Goal: Find specific page/section: Find specific page/section

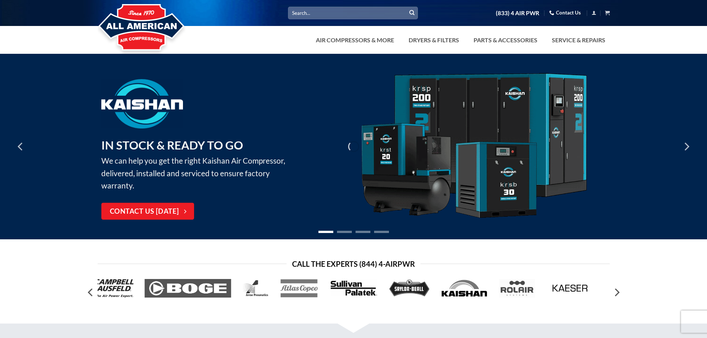
click at [324, 15] on input "Search for:" at bounding box center [353, 13] width 130 height 12
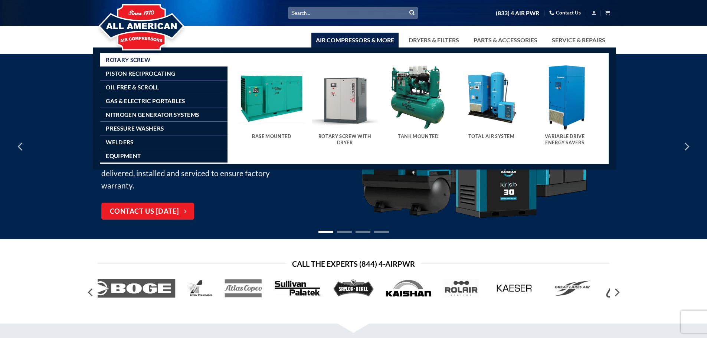
click at [370, 44] on link "Air Compressors & More" at bounding box center [354, 40] width 87 height 15
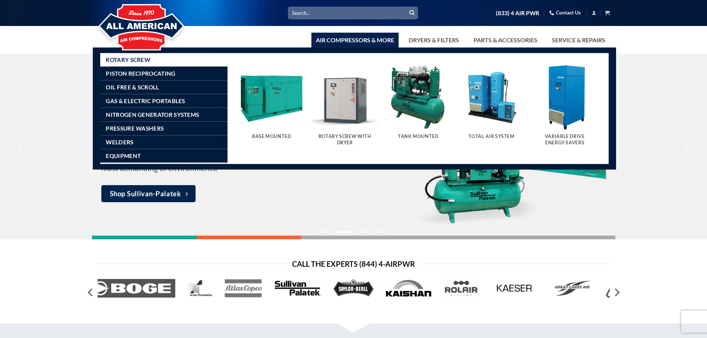
click at [345, 103] on img "Visit product category Rotary Screw With Dryer" at bounding box center [345, 97] width 66 height 66
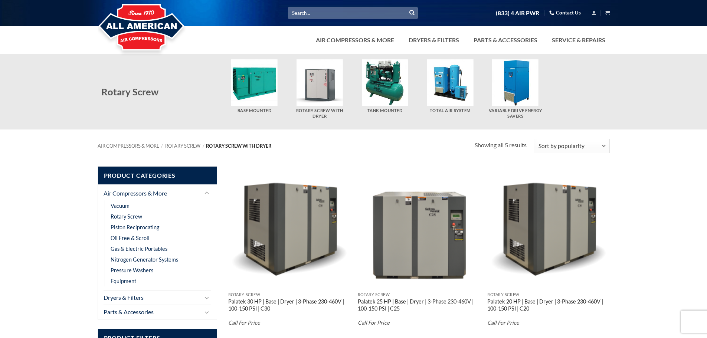
click at [318, 79] on img "Visit product category Rotary Screw With Dryer" at bounding box center [319, 82] width 46 height 46
